Goal: Transaction & Acquisition: Download file/media

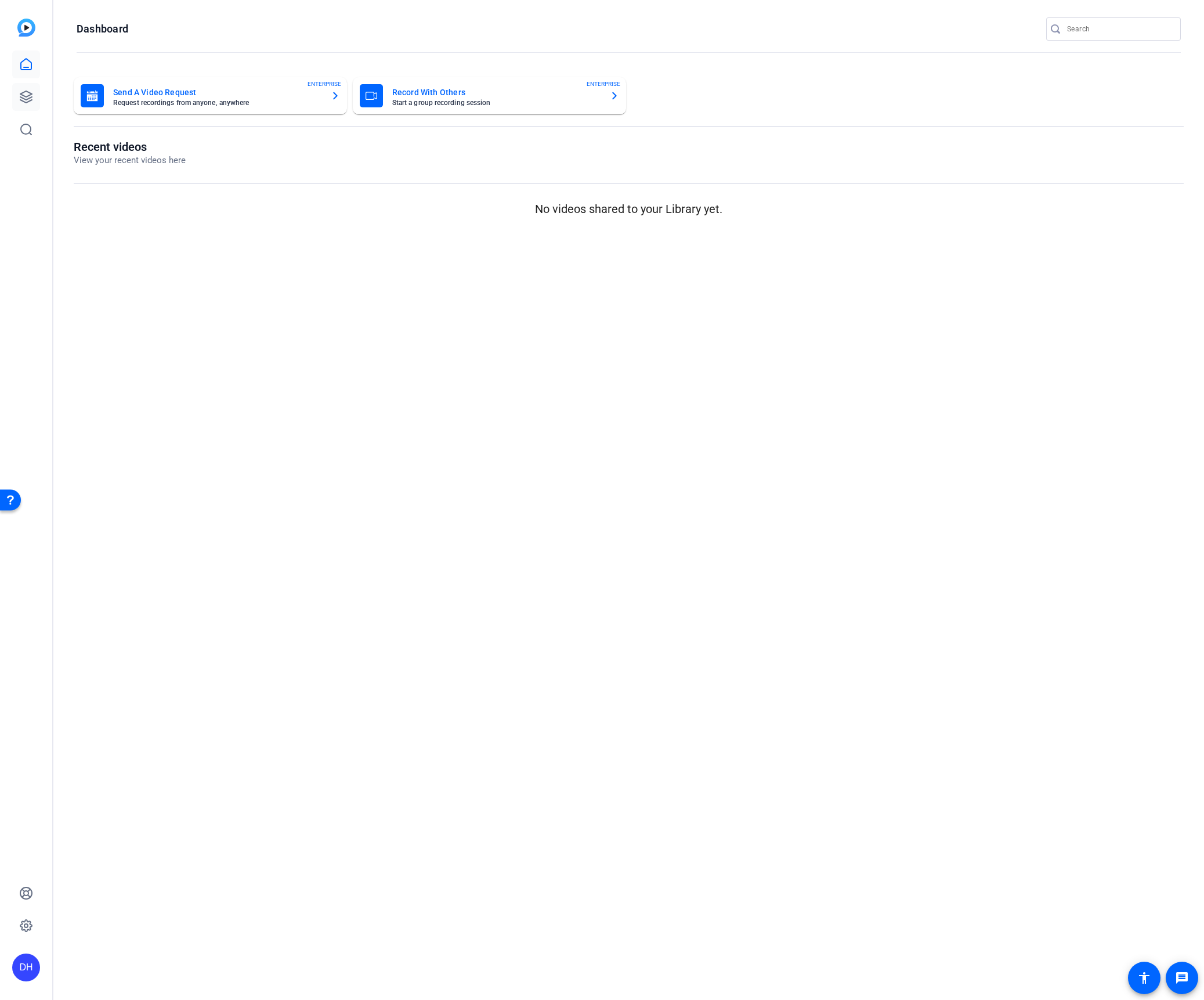
click at [25, 97] on icon at bounding box center [26, 97] width 12 height 12
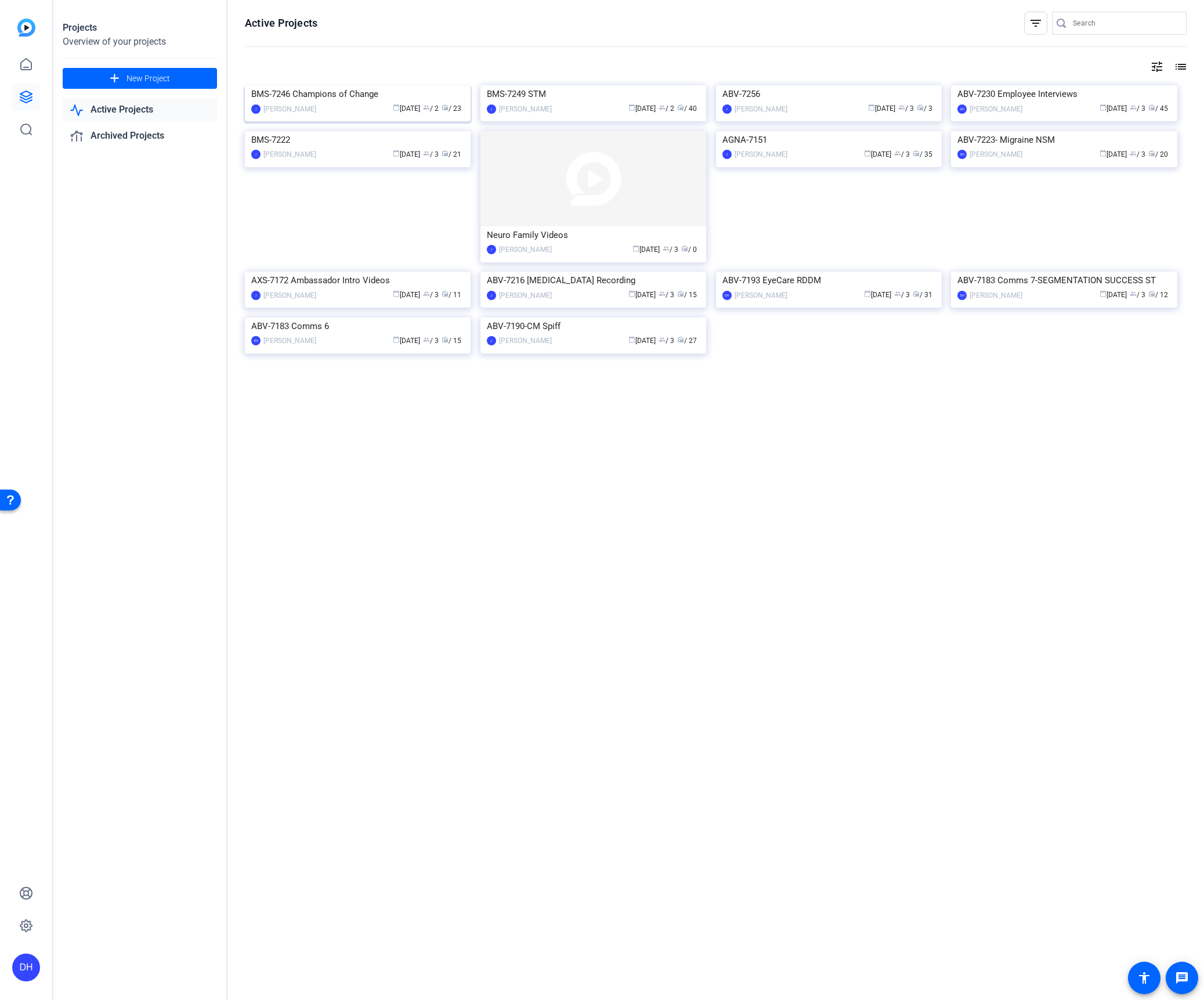
click at [281, 115] on div "[PERSON_NAME]" at bounding box center [290, 109] width 53 height 12
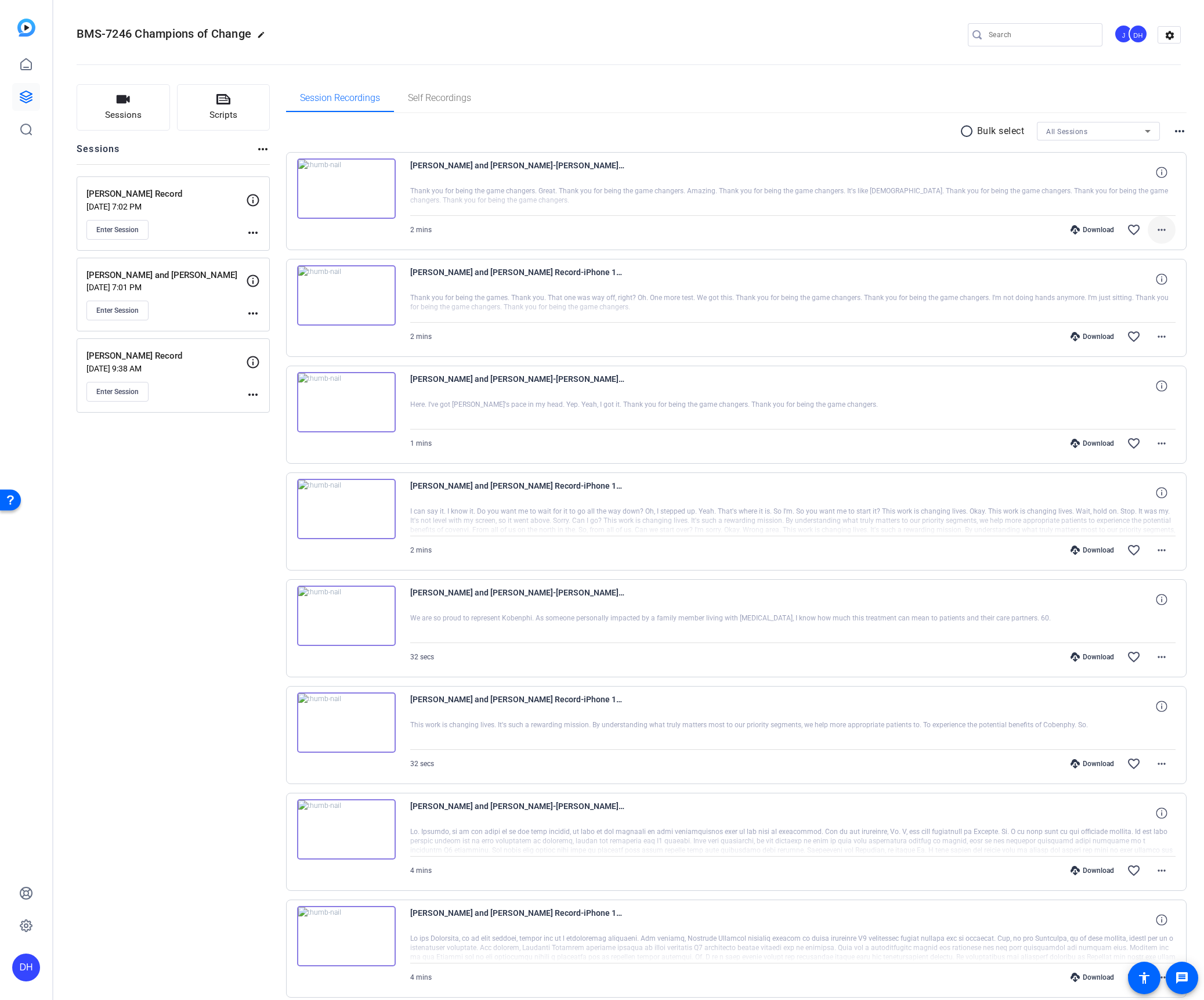
click at [1154, 227] on mat-icon "more_horiz" at bounding box center [1161, 230] width 14 height 14
click at [1107, 252] on span "Download Original" at bounding box center [1125, 254] width 69 height 14
click at [1157, 339] on mat-icon "more_horiz" at bounding box center [1161, 336] width 14 height 14
click at [1128, 360] on span "Download Original" at bounding box center [1125, 360] width 69 height 14
click at [1154, 441] on mat-icon "more_horiz" at bounding box center [1161, 443] width 14 height 14
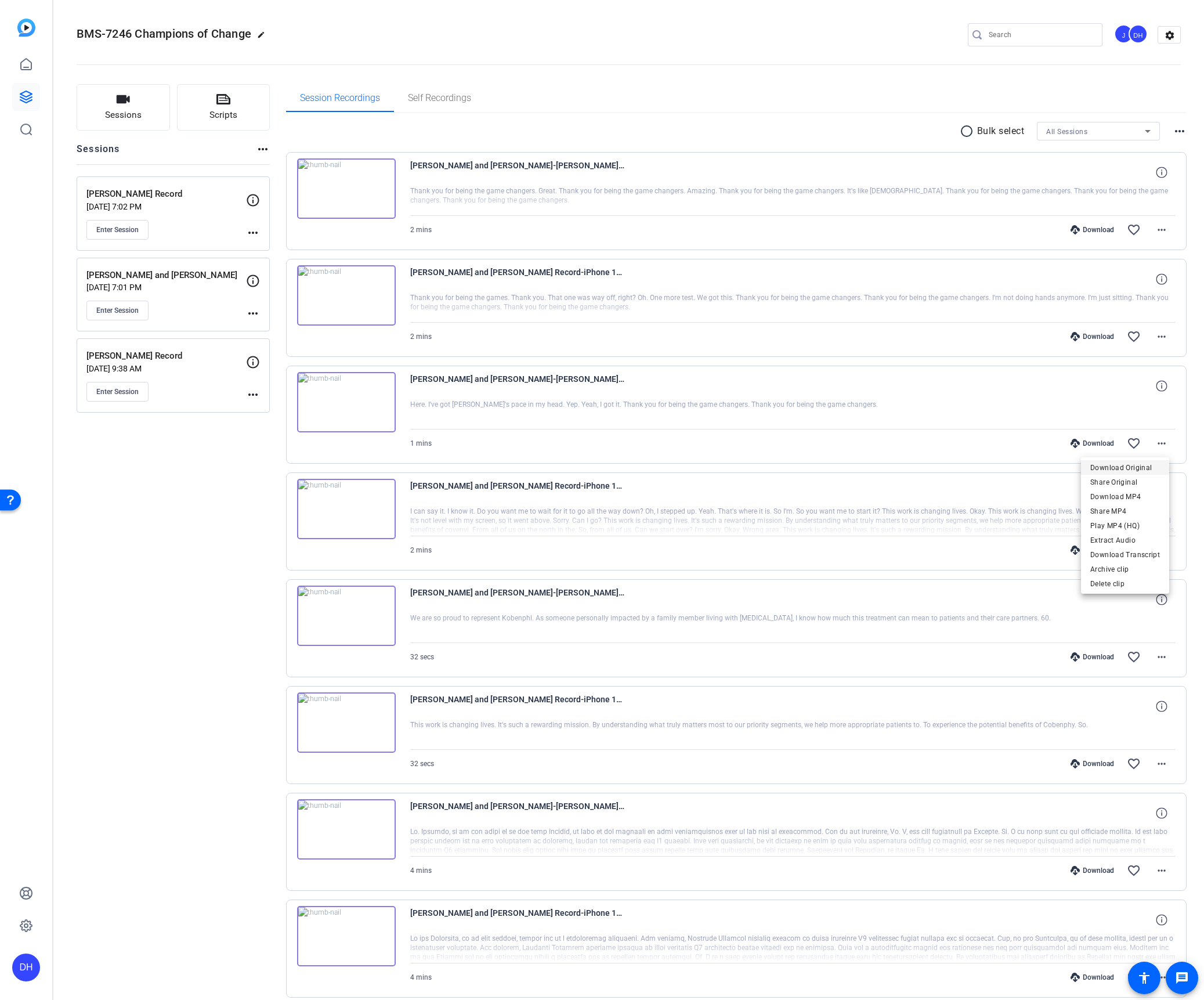
click at [1134, 468] on span "Download Original" at bounding box center [1125, 468] width 69 height 14
click at [1156, 551] on mat-icon "more_horiz" at bounding box center [1161, 550] width 14 height 14
click at [1144, 572] on span "Download Original" at bounding box center [1125, 574] width 69 height 14
click at [1154, 655] on mat-icon "more_horiz" at bounding box center [1161, 656] width 14 height 14
click at [1143, 683] on span "Download Original" at bounding box center [1125, 681] width 69 height 14
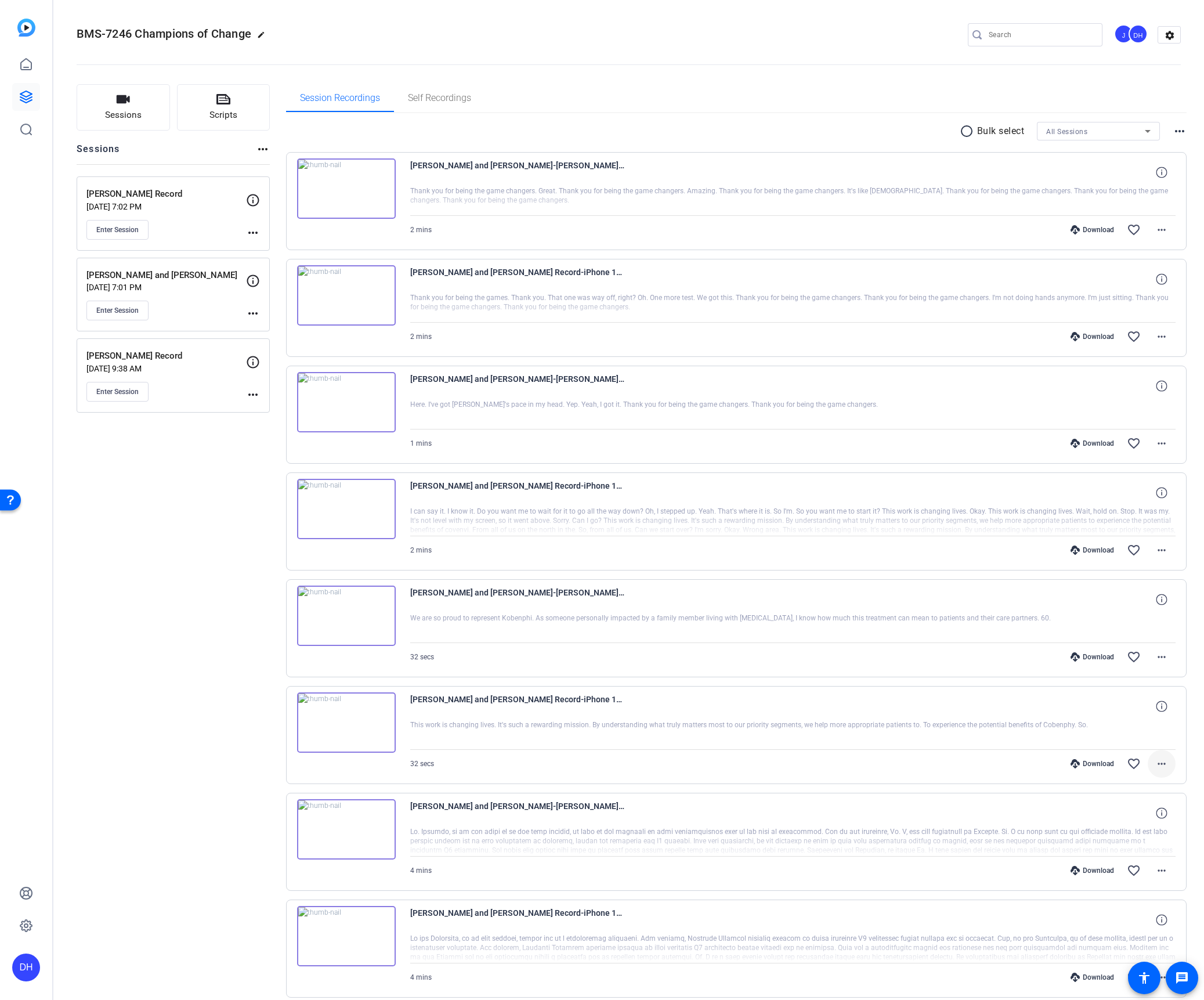
click at [1157, 764] on mat-icon "more_horiz" at bounding box center [1161, 764] width 14 height 14
click at [1133, 788] on span "Download Original" at bounding box center [1125, 788] width 69 height 14
click at [1160, 871] on mat-icon "more_horiz" at bounding box center [1161, 870] width 14 height 14
click at [1113, 731] on span "Download Original" at bounding box center [1125, 730] width 69 height 14
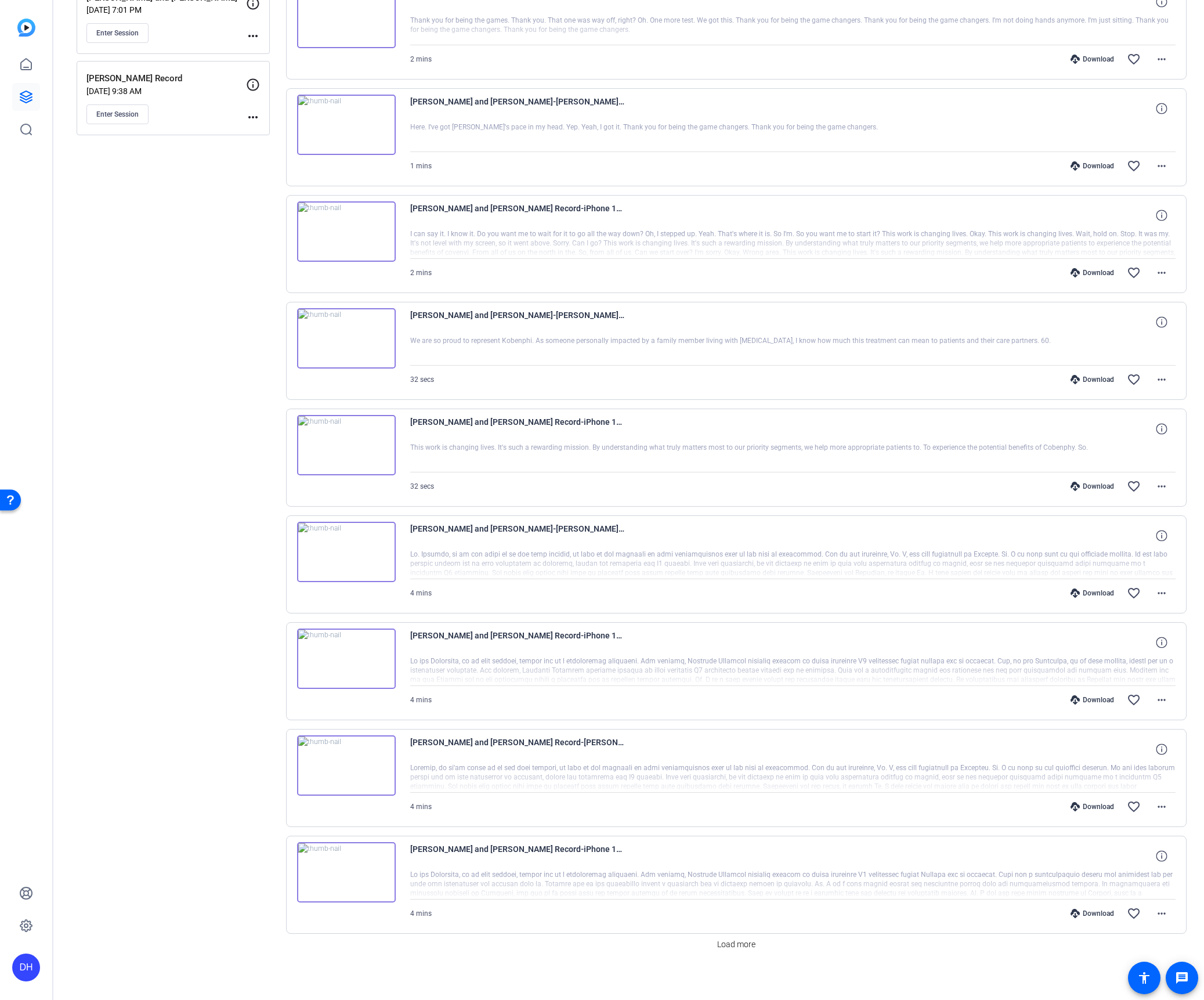
scroll to position [284, 0]
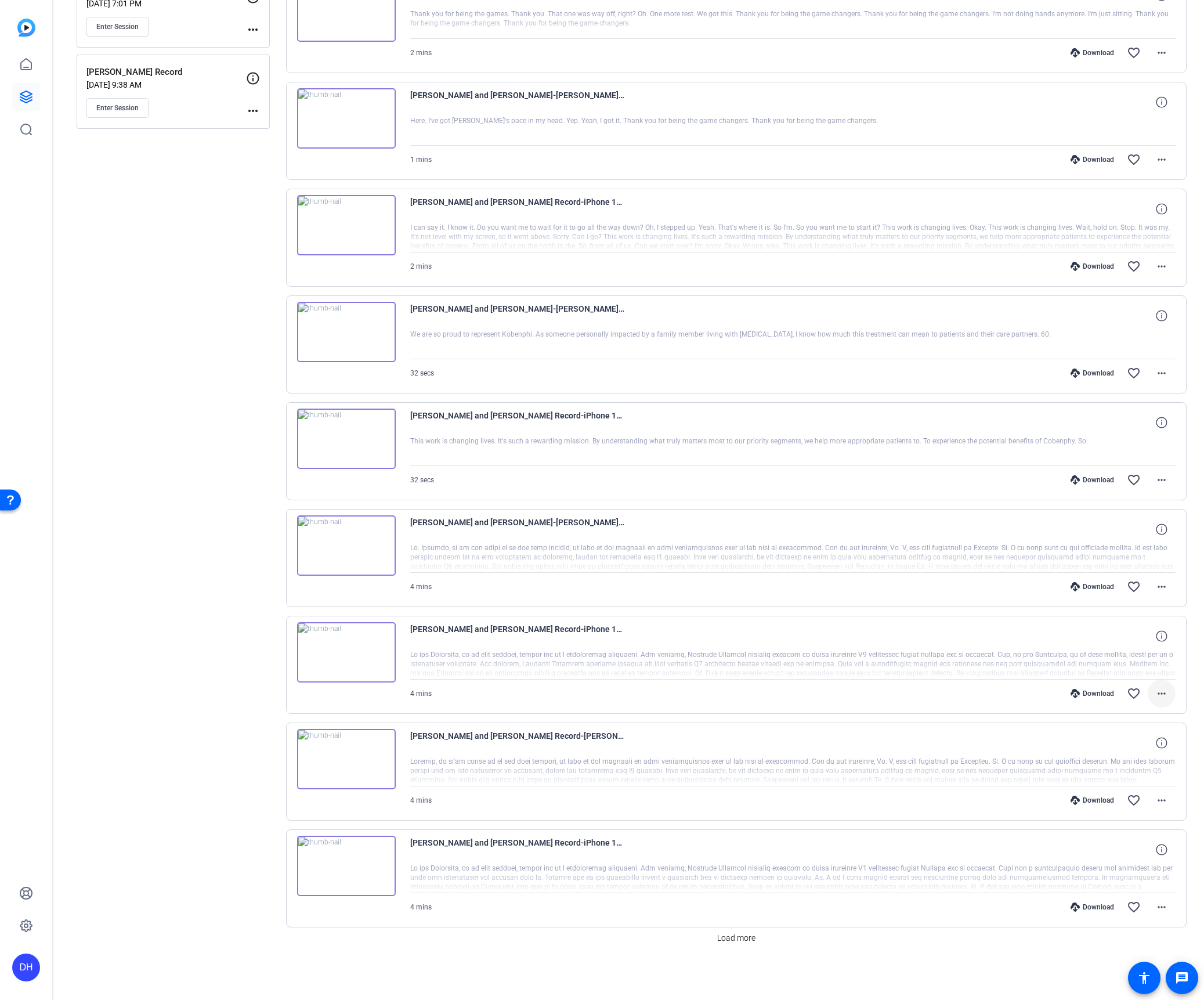
click at [1160, 691] on mat-icon "more_horiz" at bounding box center [1161, 693] width 14 height 14
click at [1123, 717] on span "Download Original" at bounding box center [1125, 718] width 69 height 14
click at [1155, 800] on mat-icon "more_horiz" at bounding box center [1161, 800] width 14 height 14
click at [1133, 823] on span "Download Original" at bounding box center [1125, 824] width 69 height 14
click at [1158, 907] on mat-icon "more_horiz" at bounding box center [1161, 907] width 14 height 14
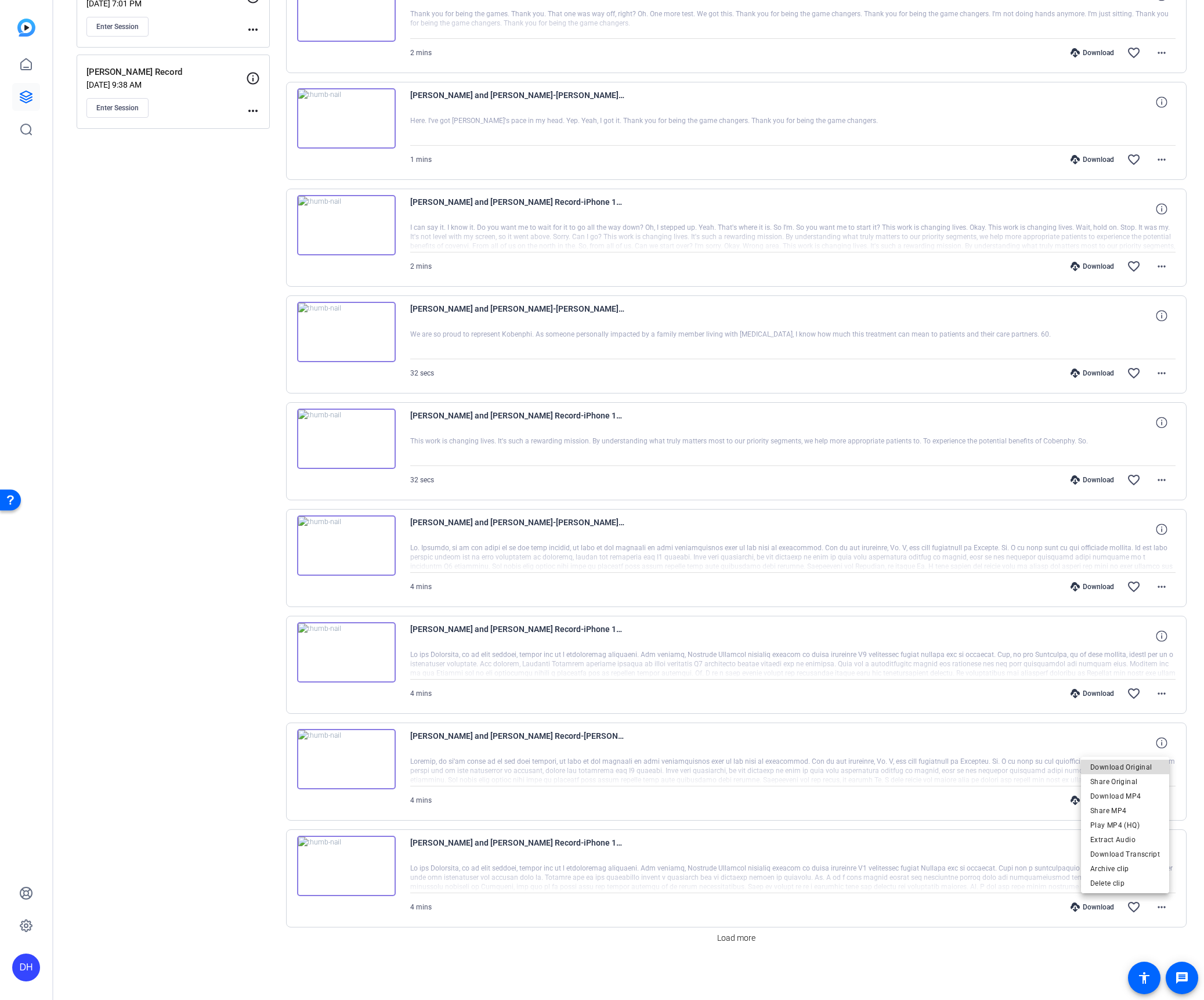
click at [1133, 768] on span "Download Original" at bounding box center [1125, 767] width 69 height 14
